Goal: Information Seeking & Learning: Learn about a topic

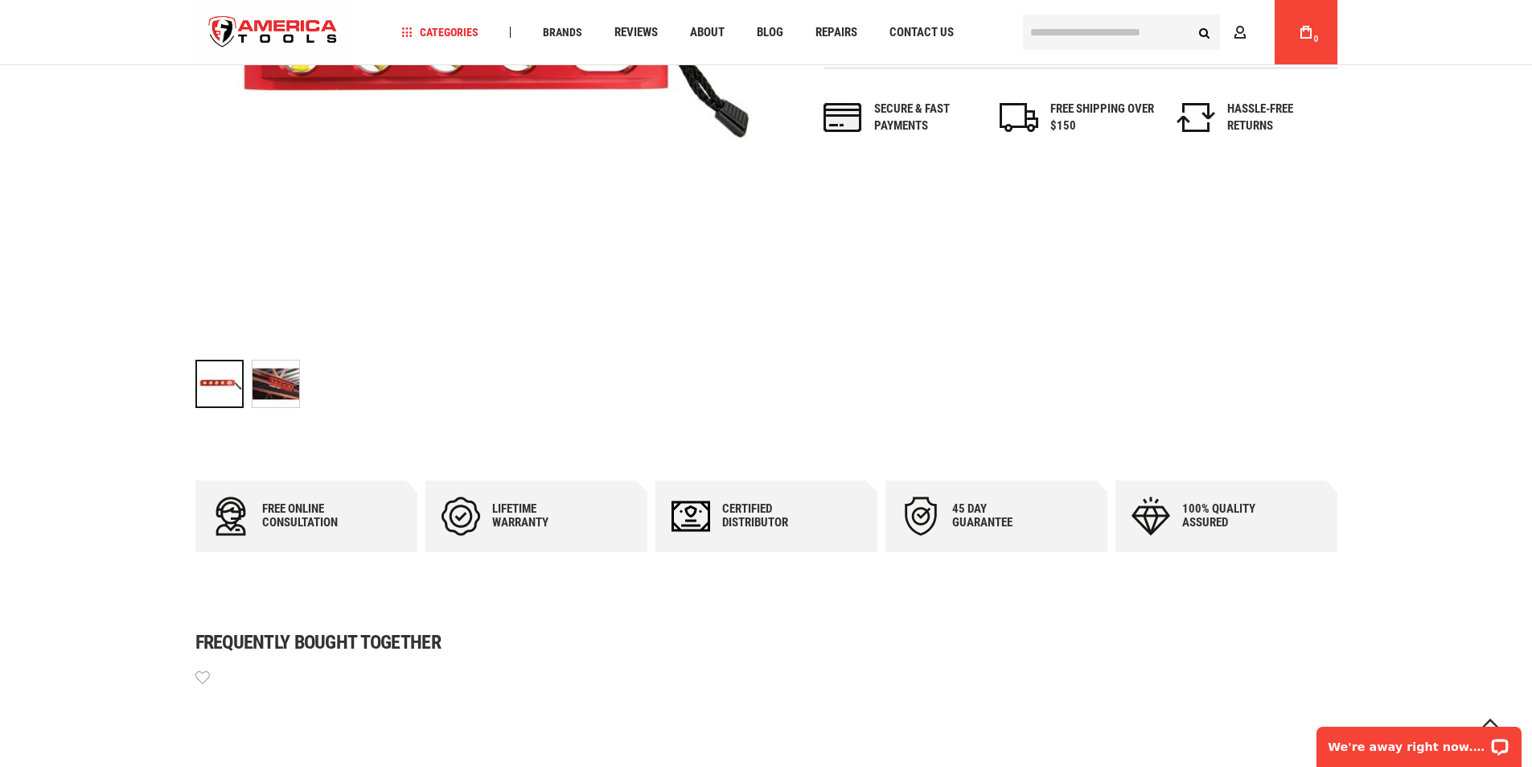
scroll to position [497, 0]
click at [280, 391] on img "RIDGID 36248 5 VIAL TORPEDO LEVEL" at bounding box center [276, 383] width 47 height 47
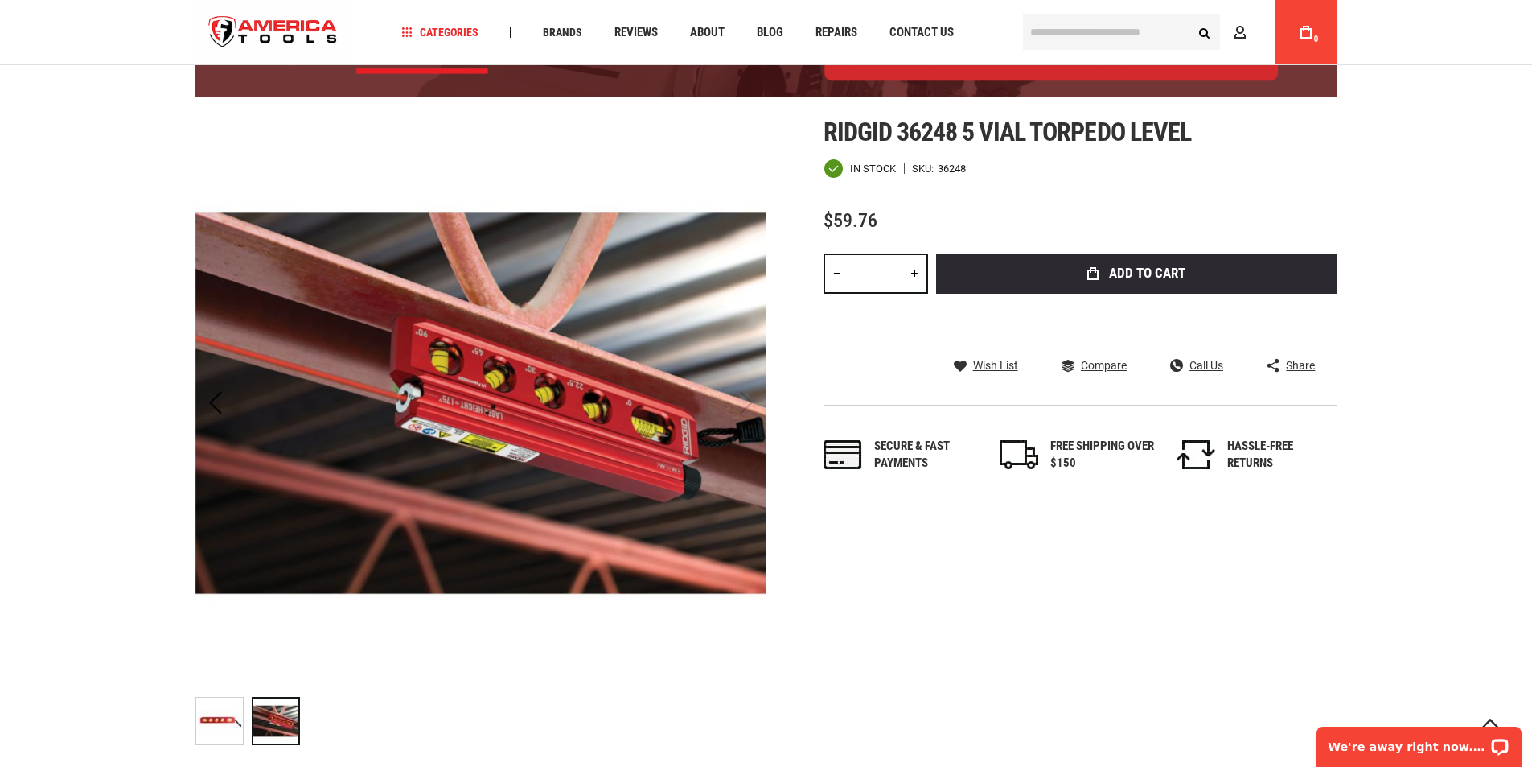
scroll to position [95, 0]
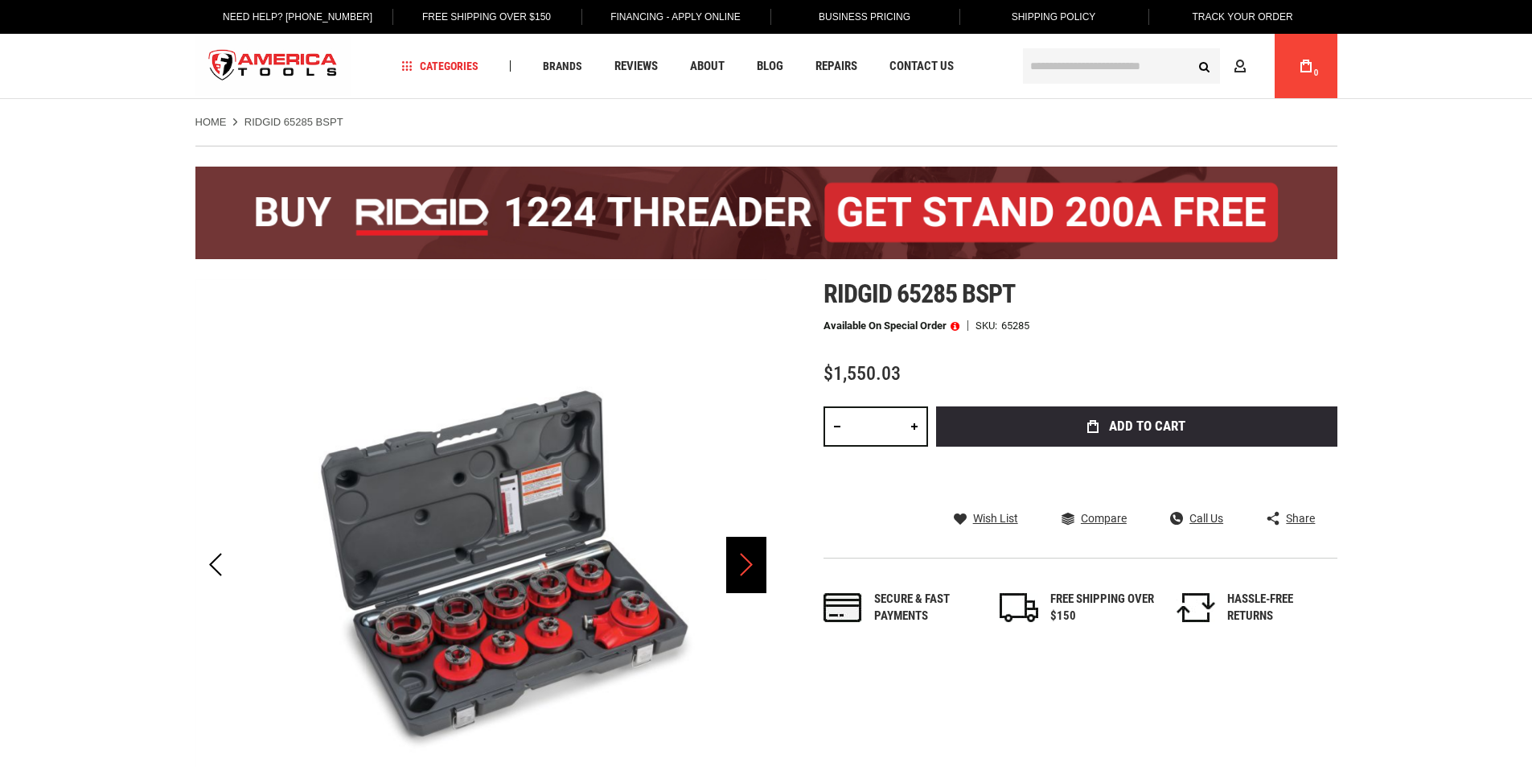
click at [743, 566] on div "Next" at bounding box center [746, 564] width 40 height 56
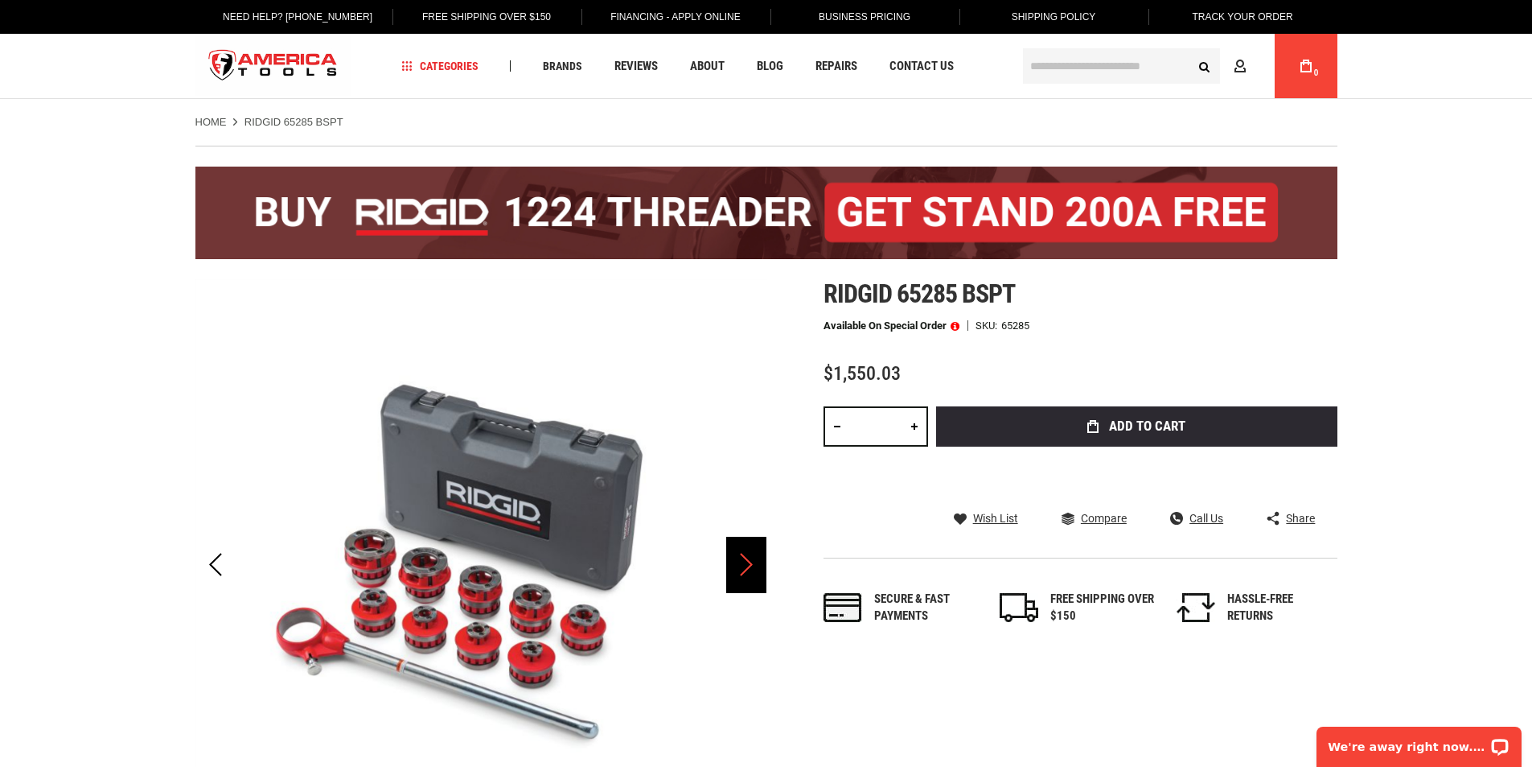
click at [743, 566] on div "Next" at bounding box center [746, 564] width 40 height 56
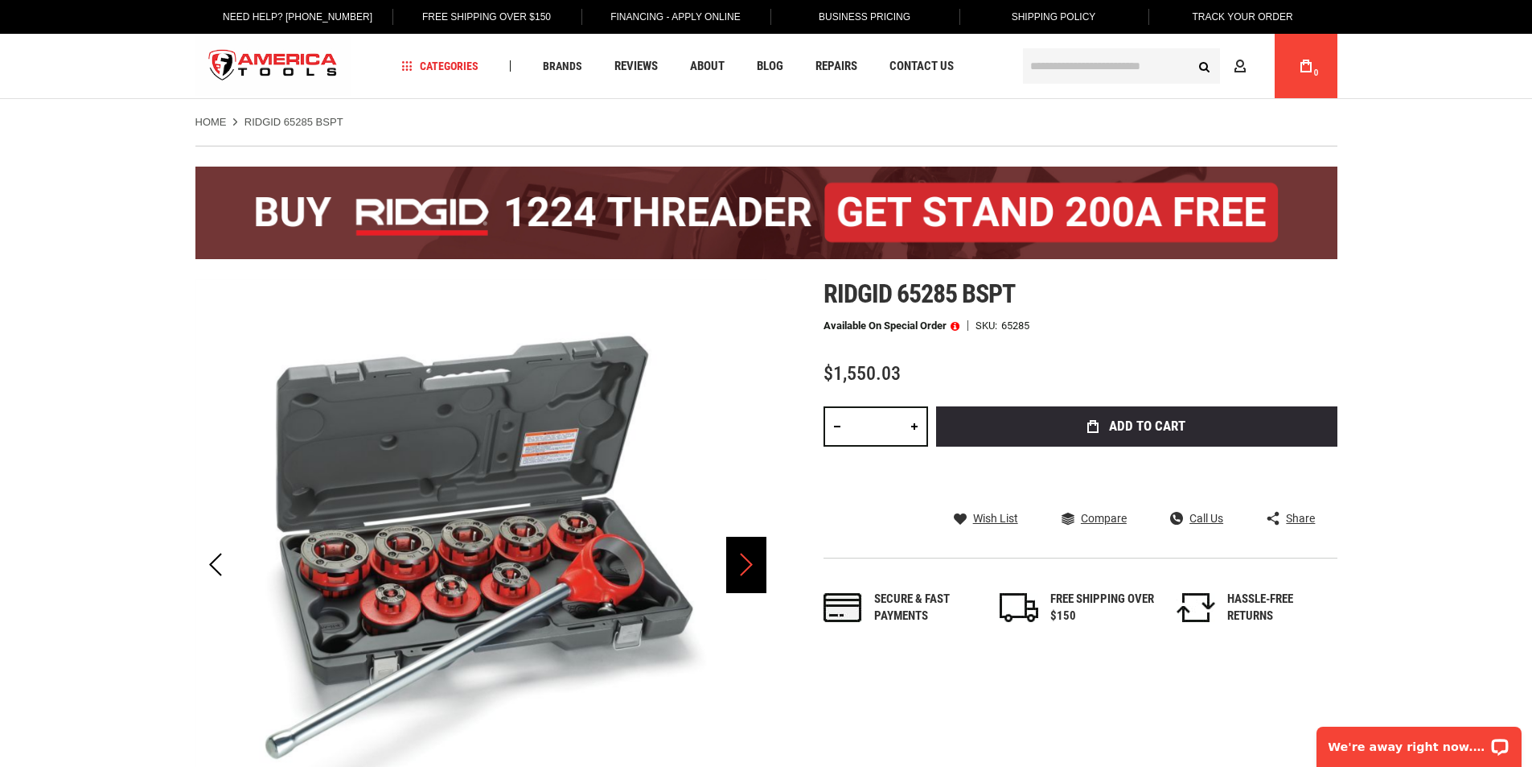
click at [743, 566] on div "Next" at bounding box center [746, 564] width 40 height 56
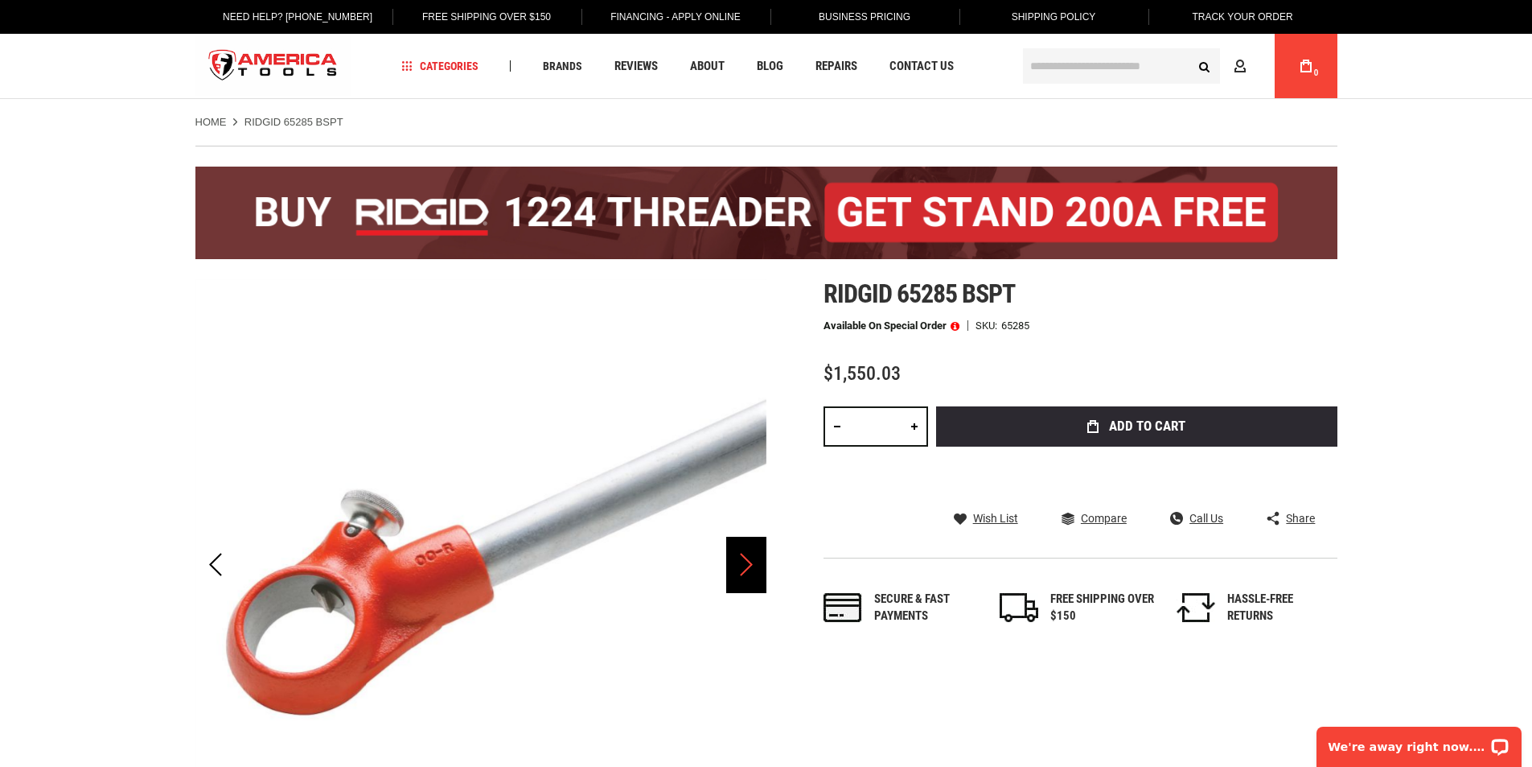
click at [743, 566] on div "Next" at bounding box center [746, 564] width 40 height 56
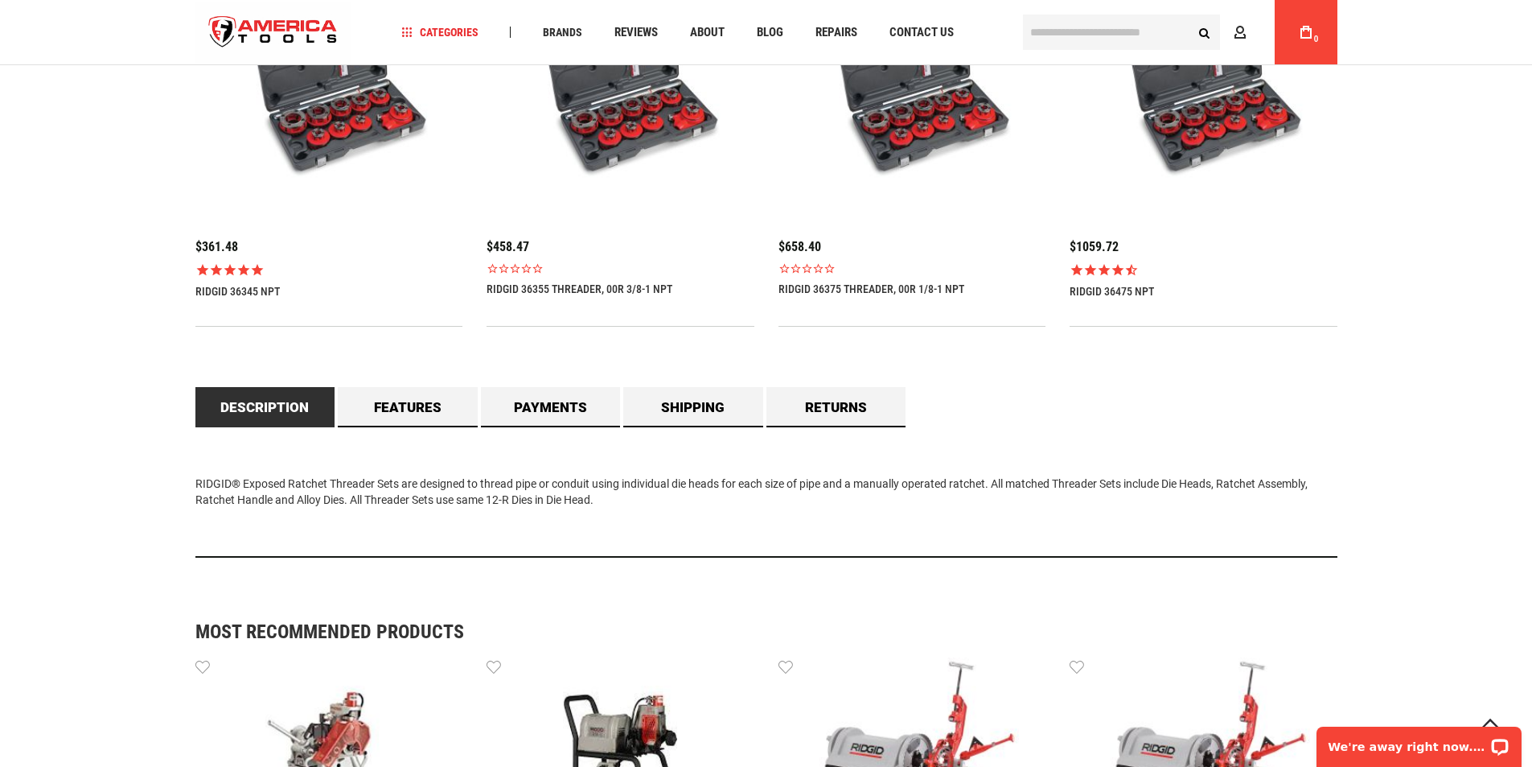
scroll to position [1287, 0]
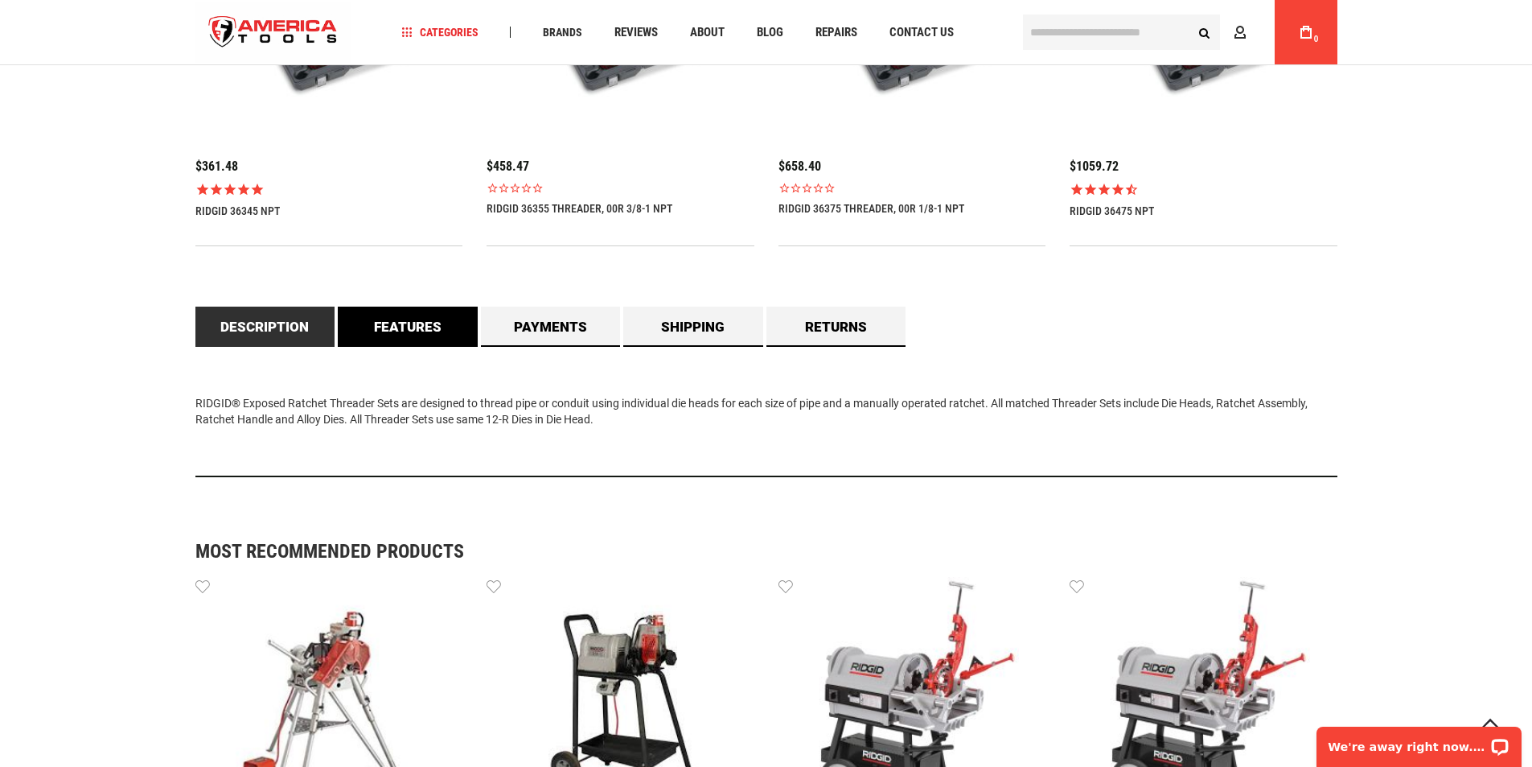
click at [403, 326] on link "Features" at bounding box center [408, 326] width 140 height 40
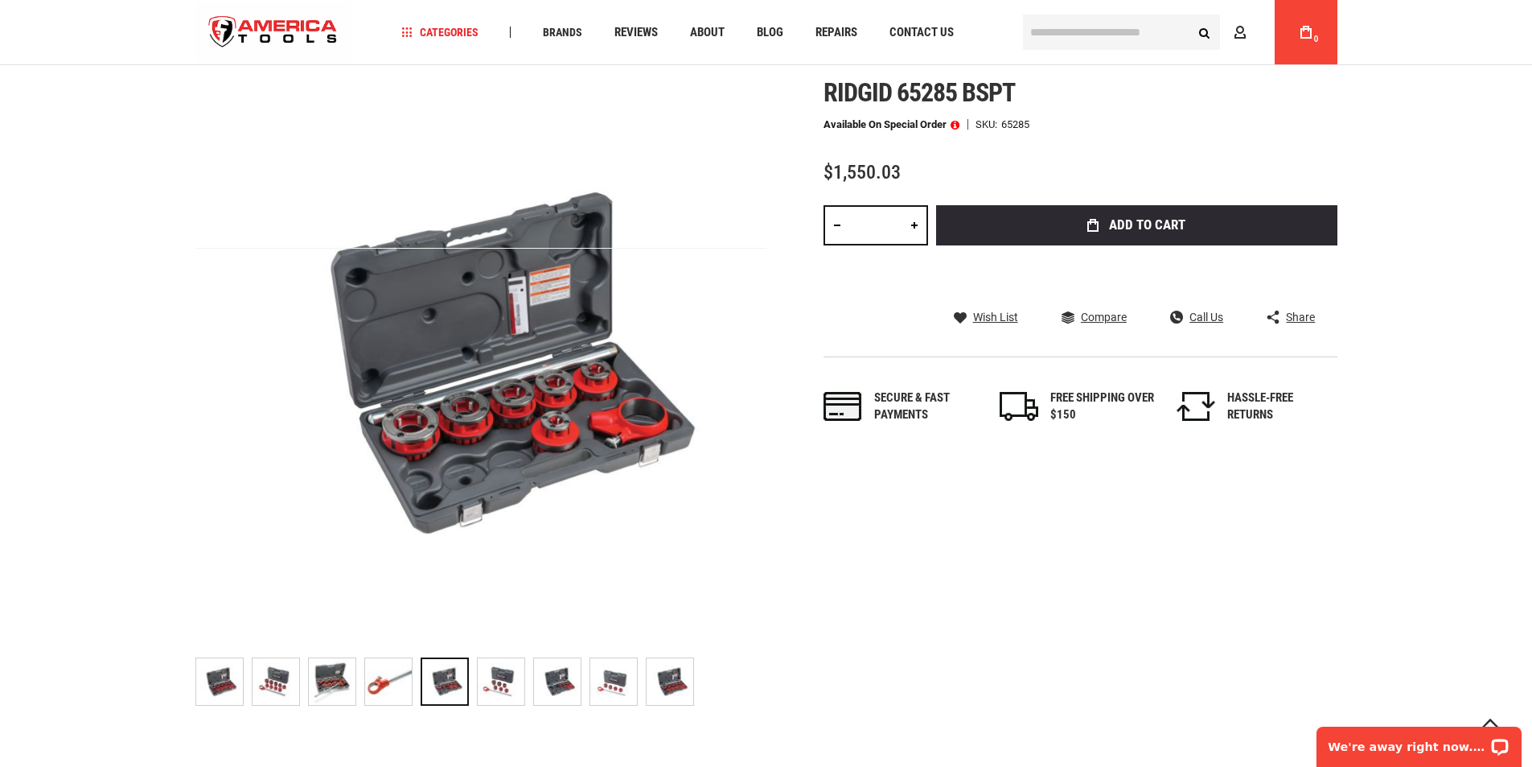
scroll to position [80, 0]
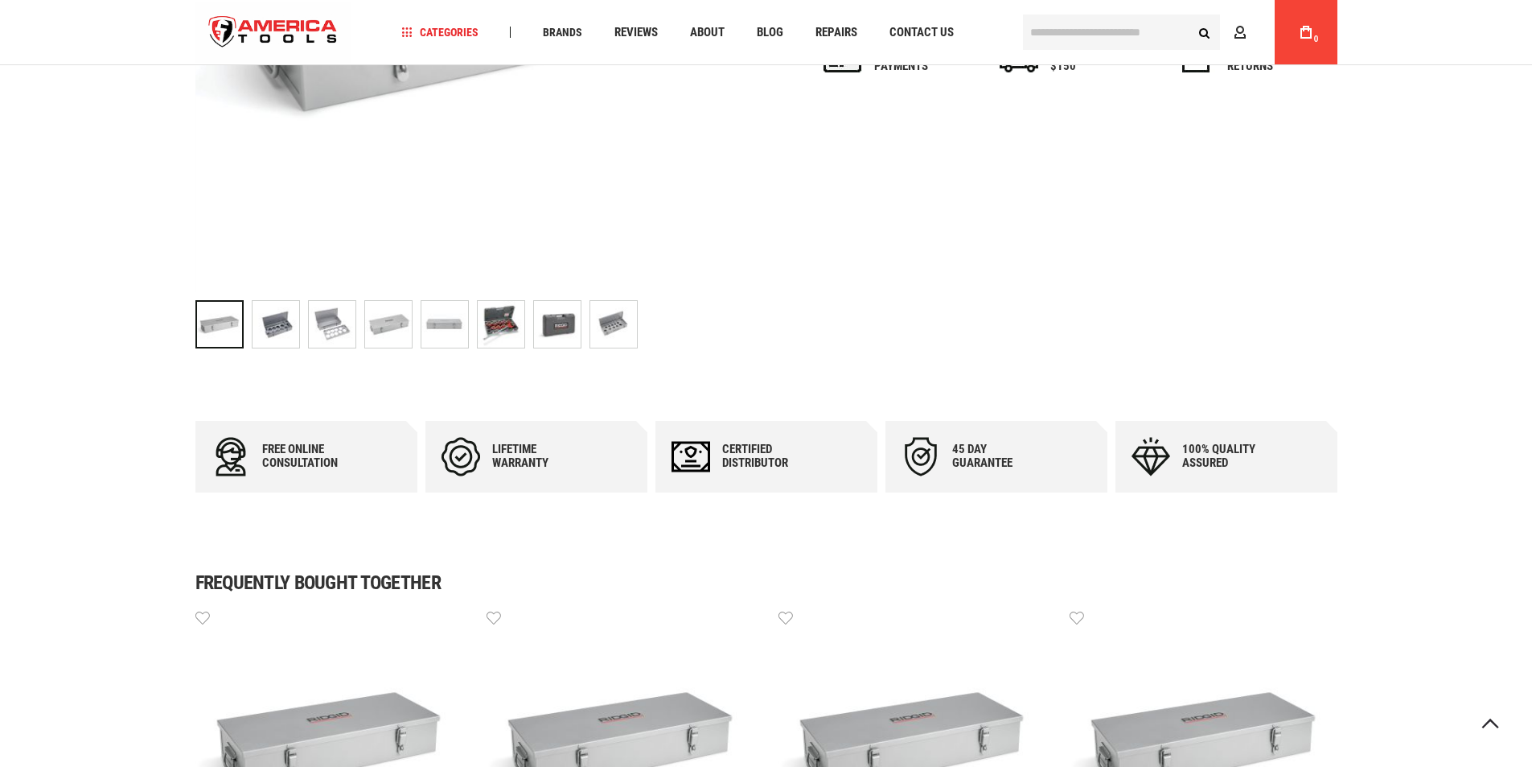
scroll to position [563, 0]
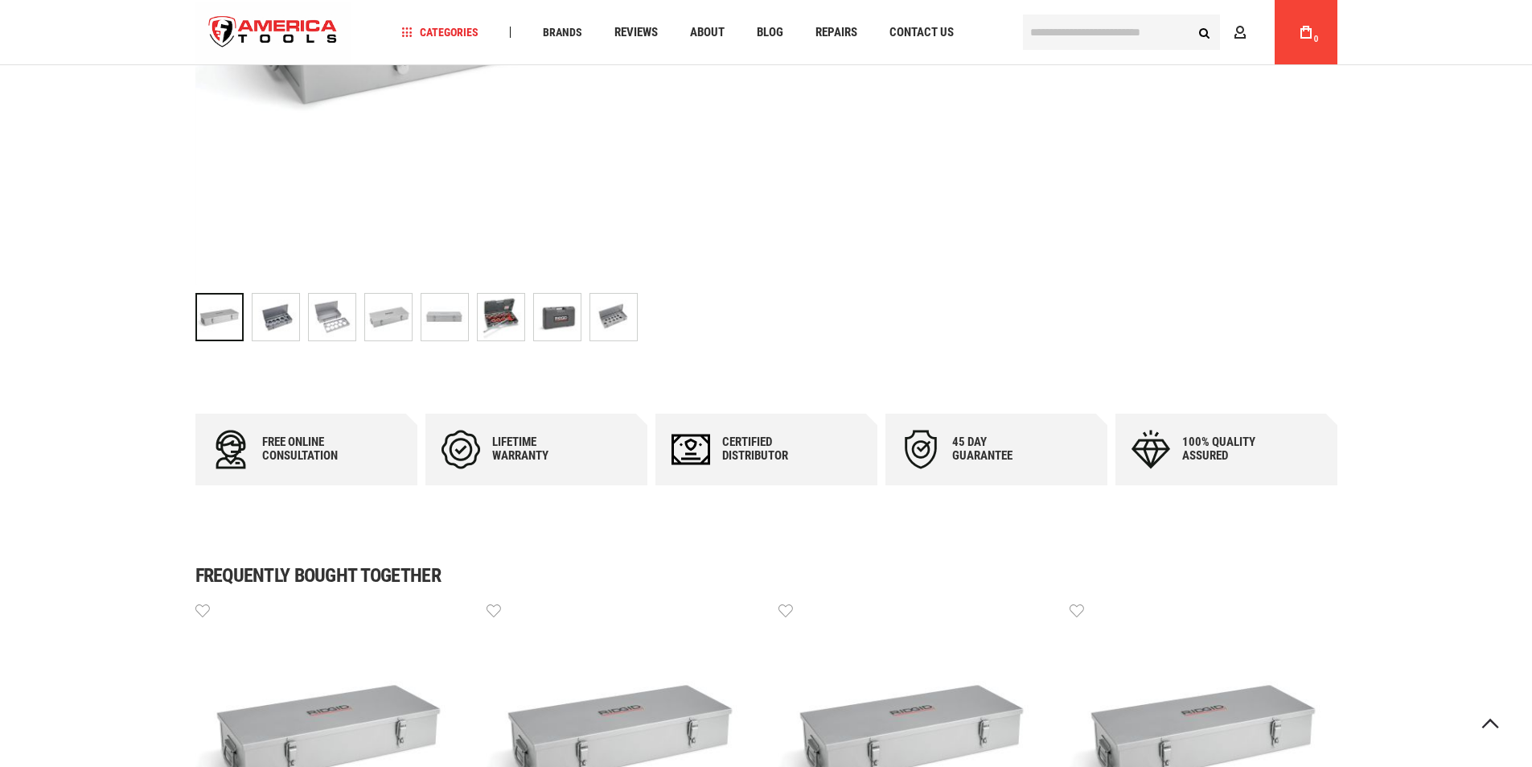
click at [508, 316] on img "RIDGID 97375 METAL CASE (HOLDS 9 DIE HEADS)" at bounding box center [501, 317] width 47 height 47
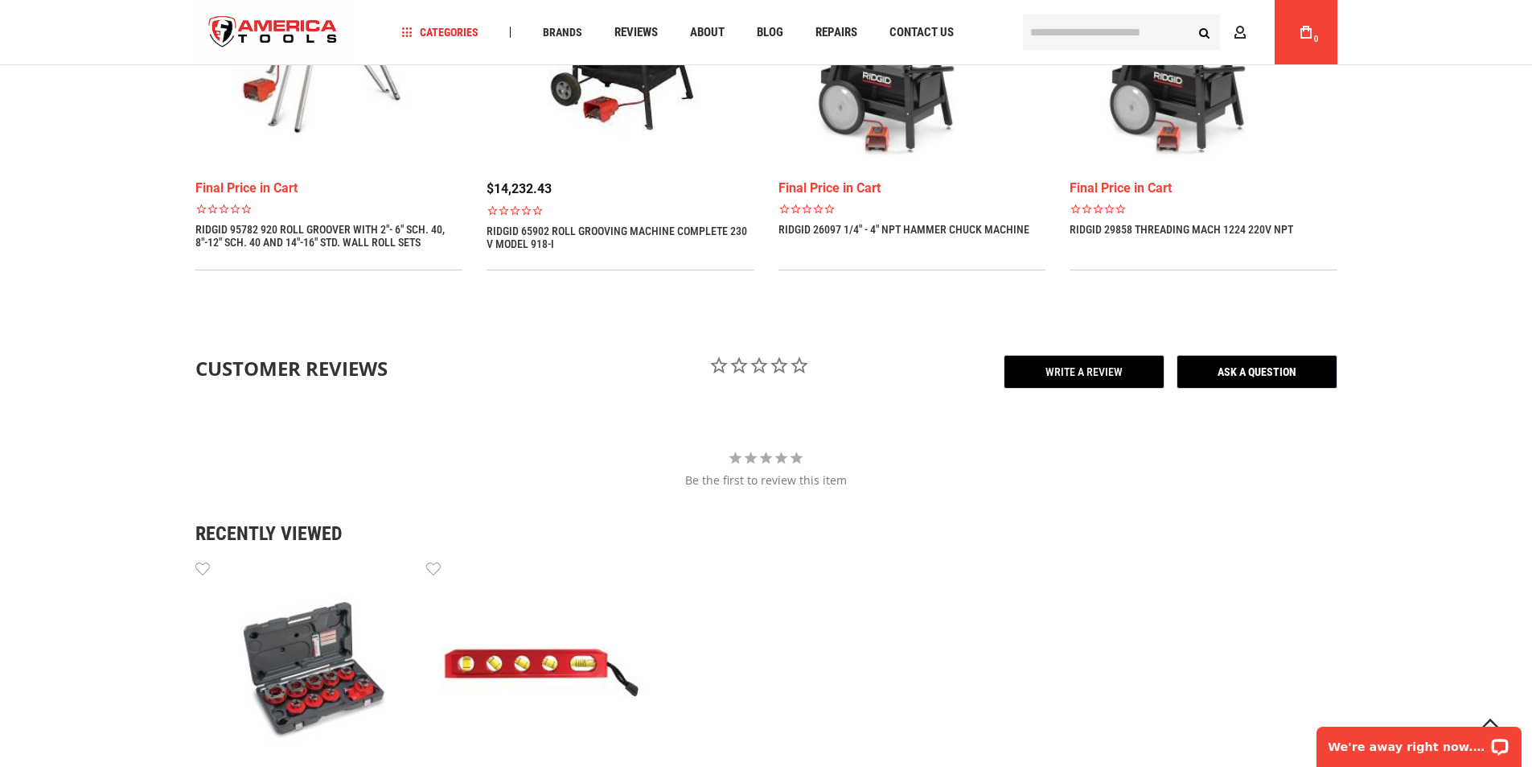
scroll to position [2172, 0]
